Goal: Find specific fact: Locate a discrete piece of known information

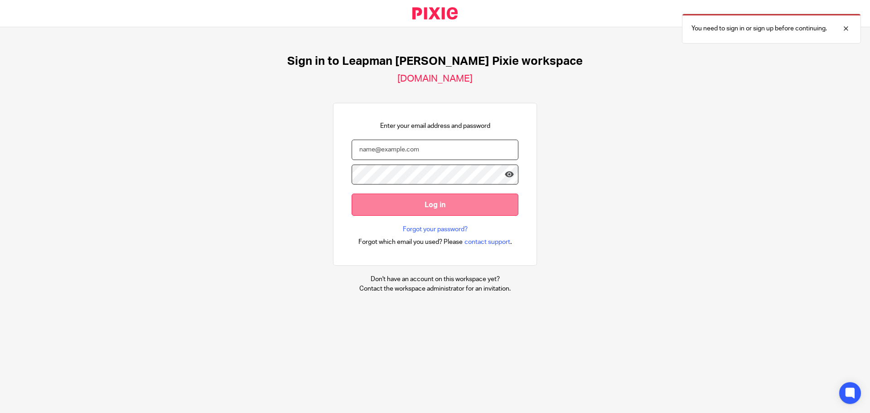
type input "anisha@leapmanweiss.com"
click at [400, 212] on input "Log in" at bounding box center [435, 204] width 167 height 22
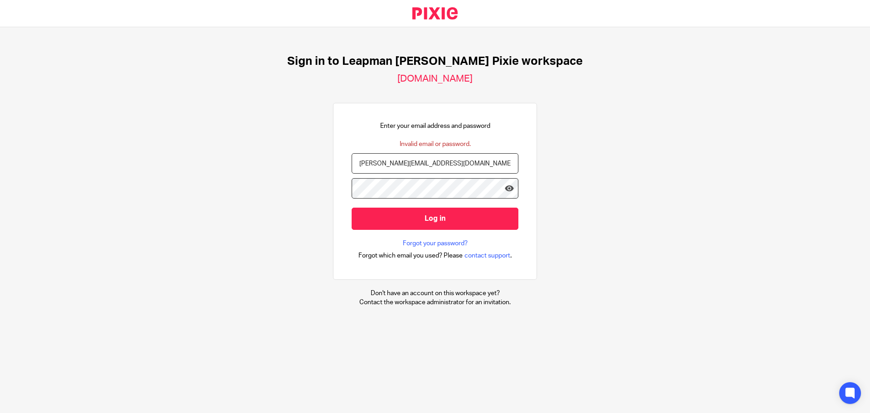
click at [422, 172] on input "anisha@leapmanweiss.com" at bounding box center [435, 163] width 167 height 20
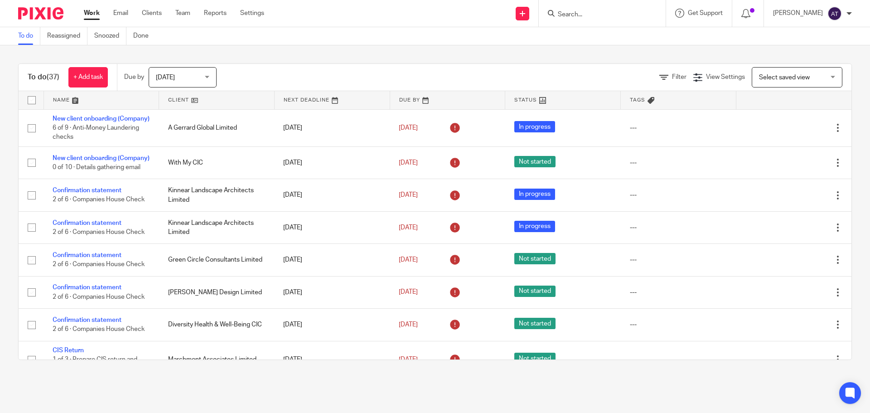
click at [561, 9] on form at bounding box center [605, 13] width 96 height 11
click at [564, 15] on input "Search" at bounding box center [598, 15] width 82 height 8
type input "peace"
click at [585, 50] on div "Peace AtHome CIC [PERSON_NAME] < [EMAIL_ADDRESS][DOMAIN_NAME] >" at bounding box center [632, 38] width 168 height 35
click at [586, 44] on link at bounding box center [631, 39] width 153 height 21
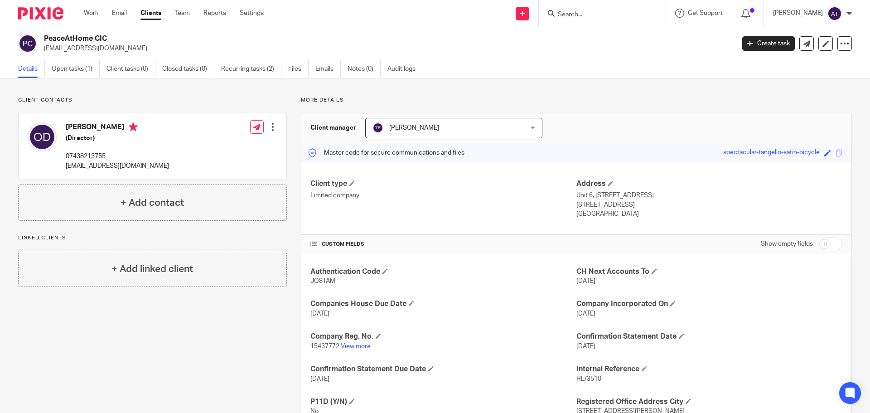
click at [322, 348] on span "15437772" at bounding box center [324, 346] width 29 height 6
copy p "15437772"
click at [326, 280] on span "JQ8TAM" at bounding box center [322, 281] width 25 height 6
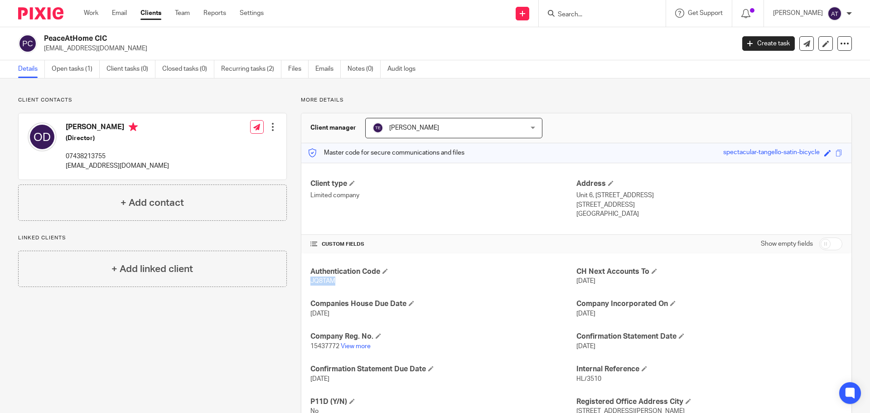
copy span "JQ8TAM"
